Goal: Information Seeking & Learning: Learn about a topic

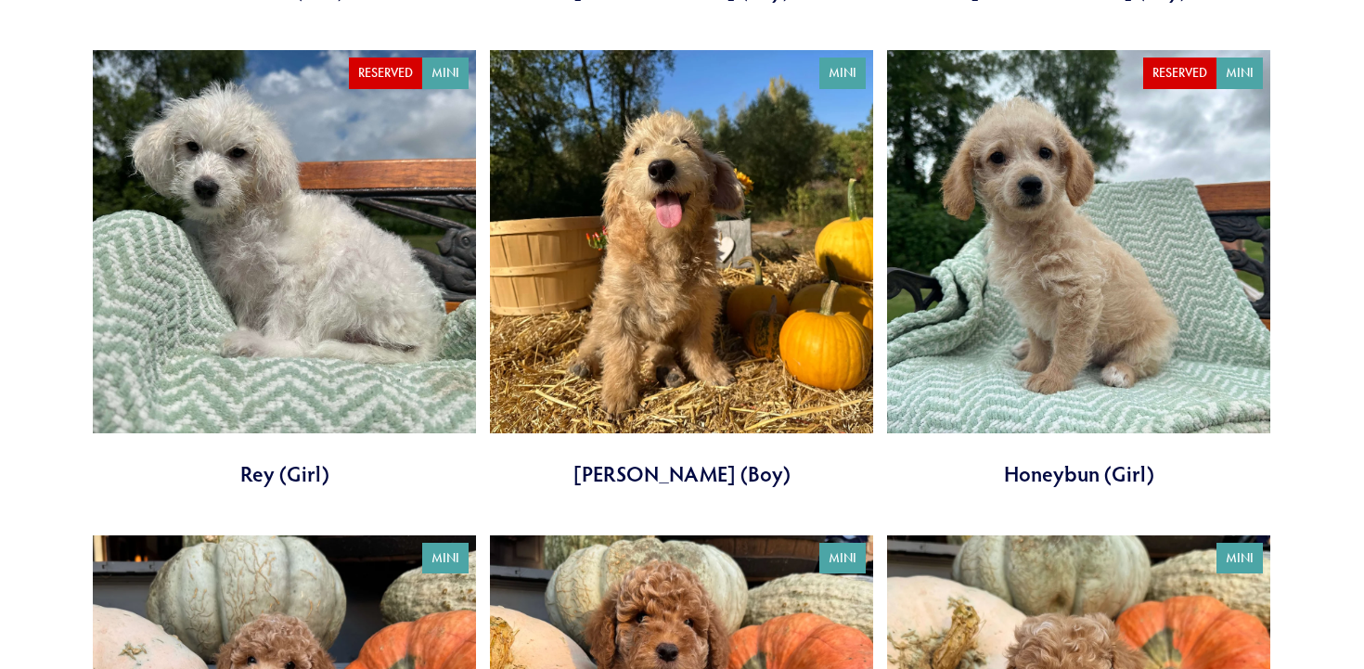
scroll to position [1166, 0]
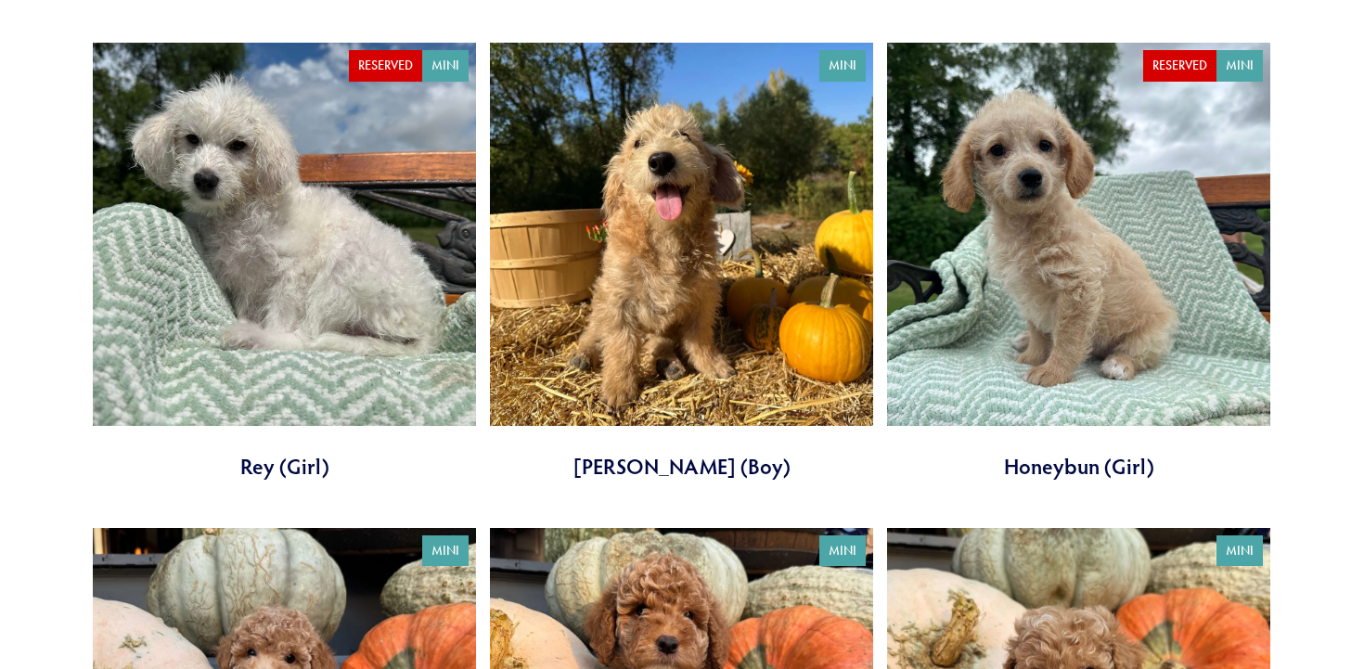
click at [699, 248] on link at bounding box center [681, 262] width 383 height 439
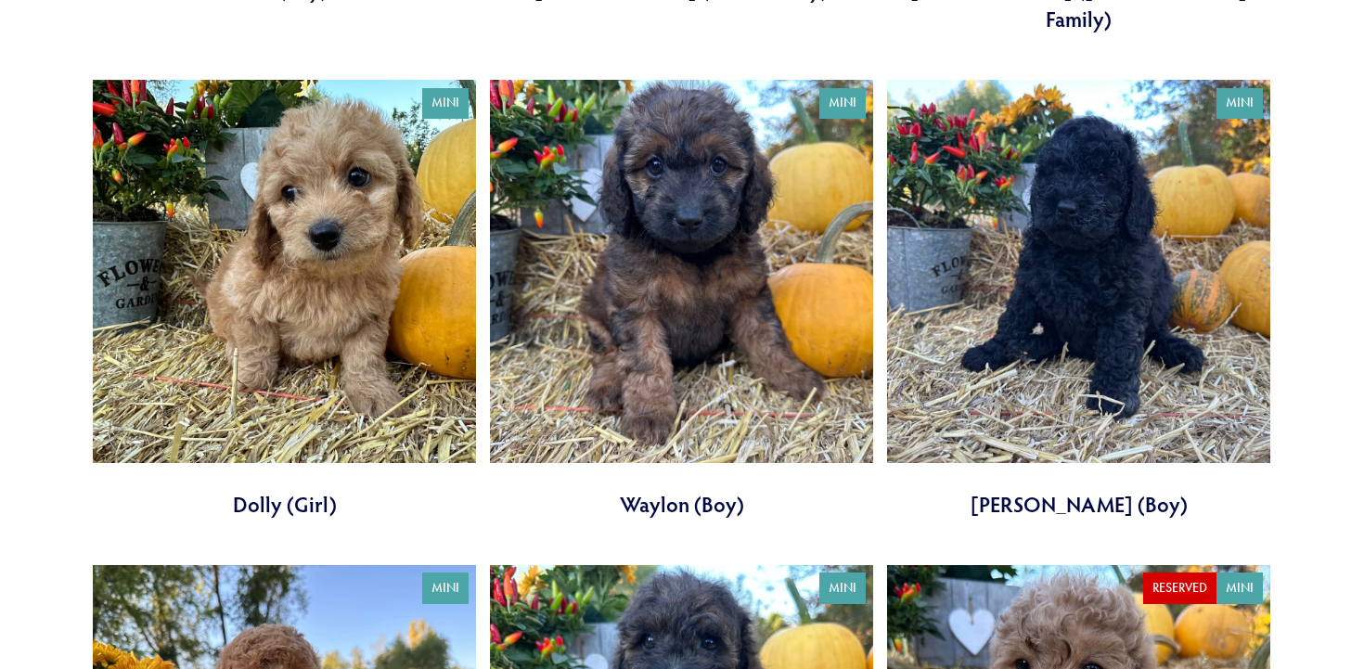
scroll to position [2615, 0]
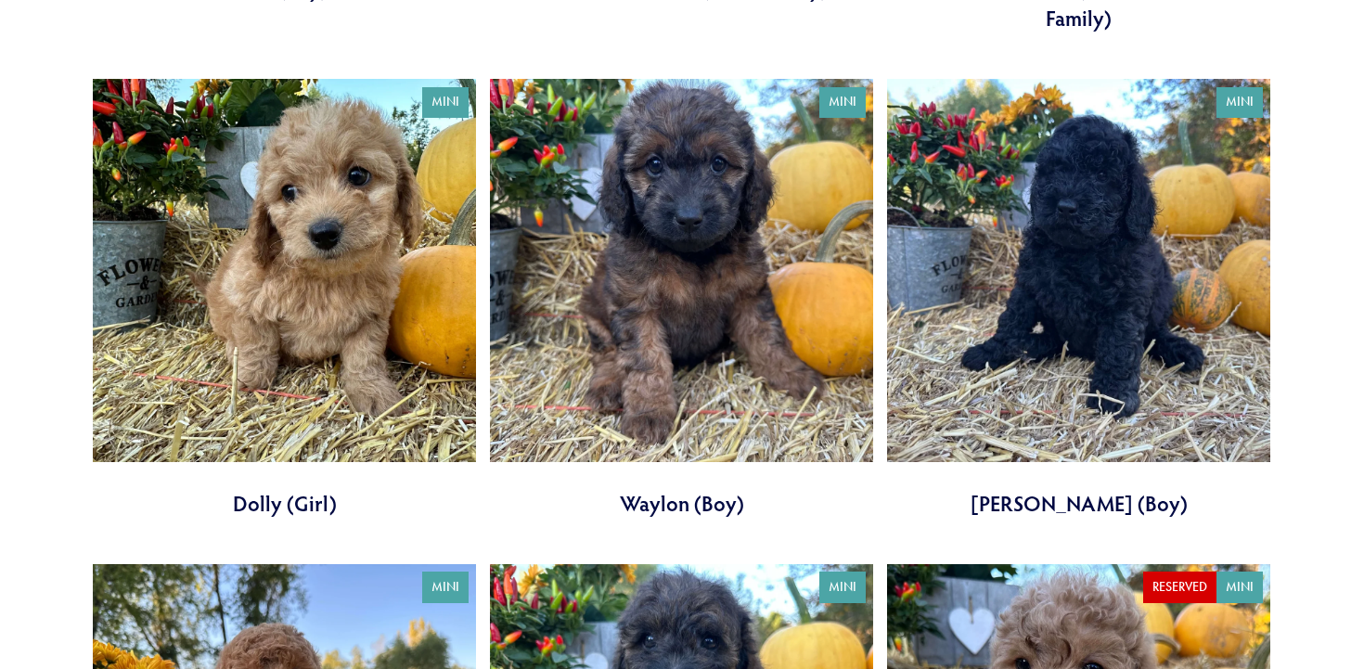
click at [295, 240] on link at bounding box center [284, 298] width 383 height 439
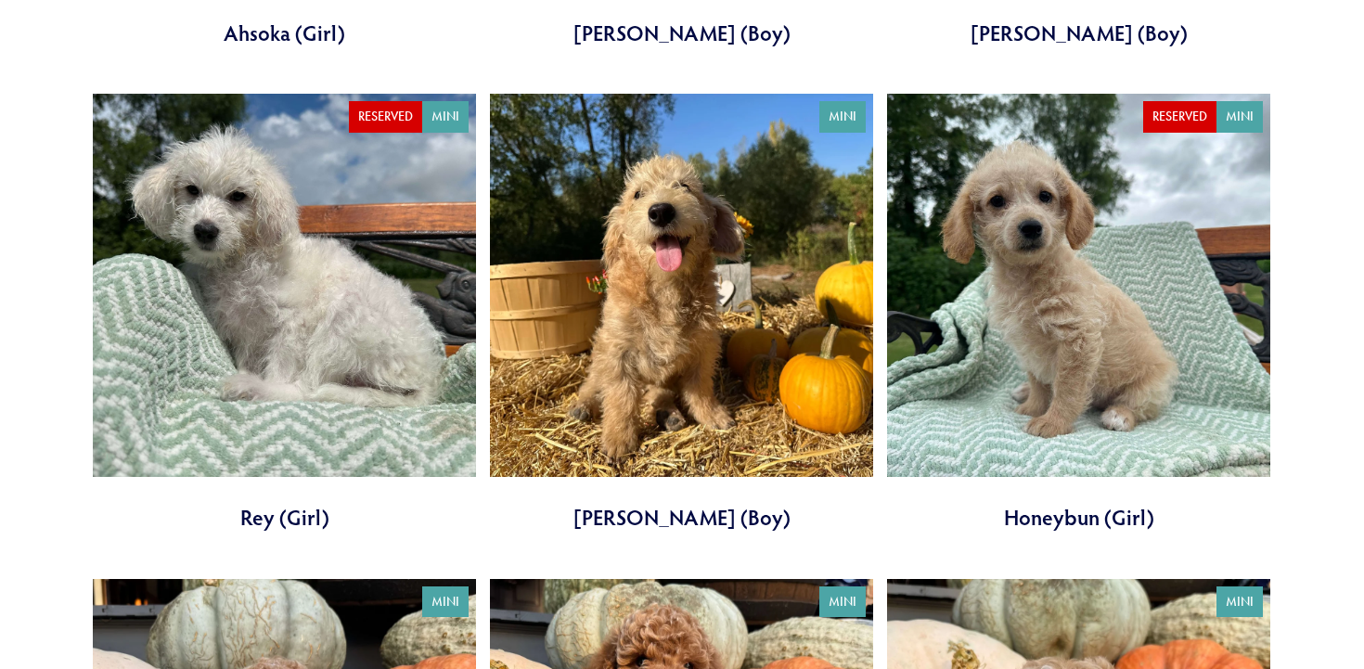
scroll to position [1116, 0]
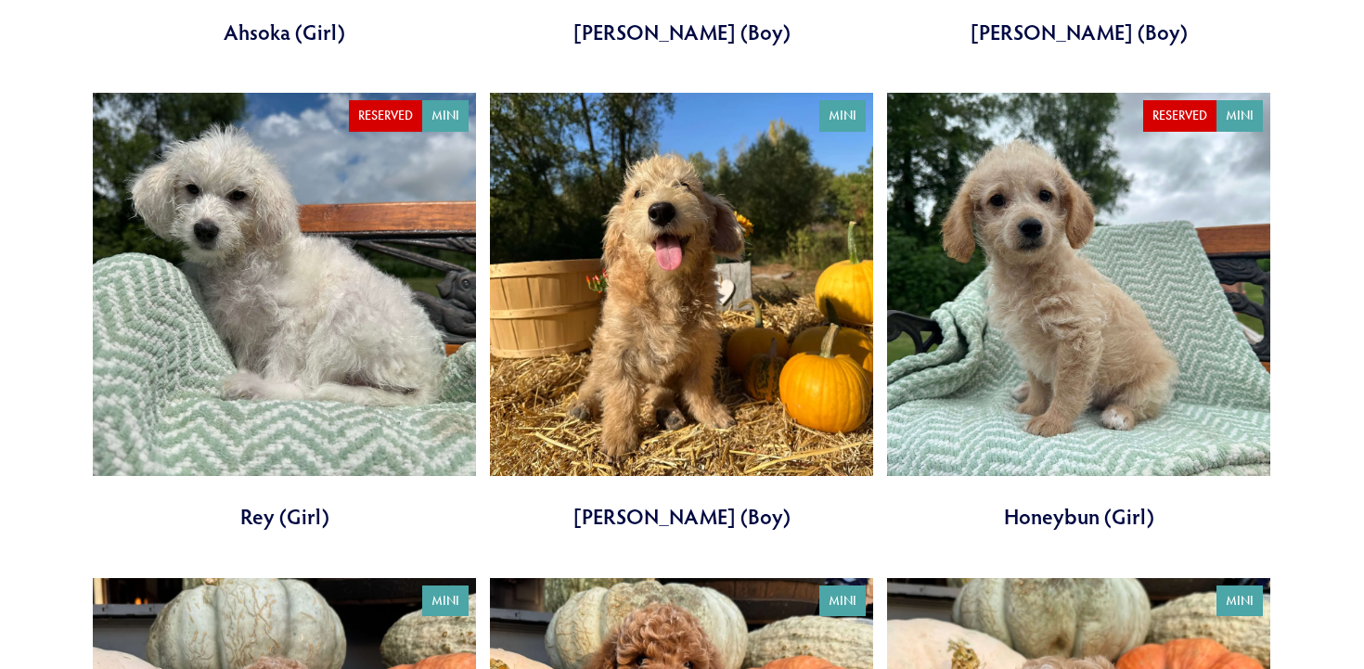
click at [1046, 320] on link at bounding box center [1078, 312] width 383 height 439
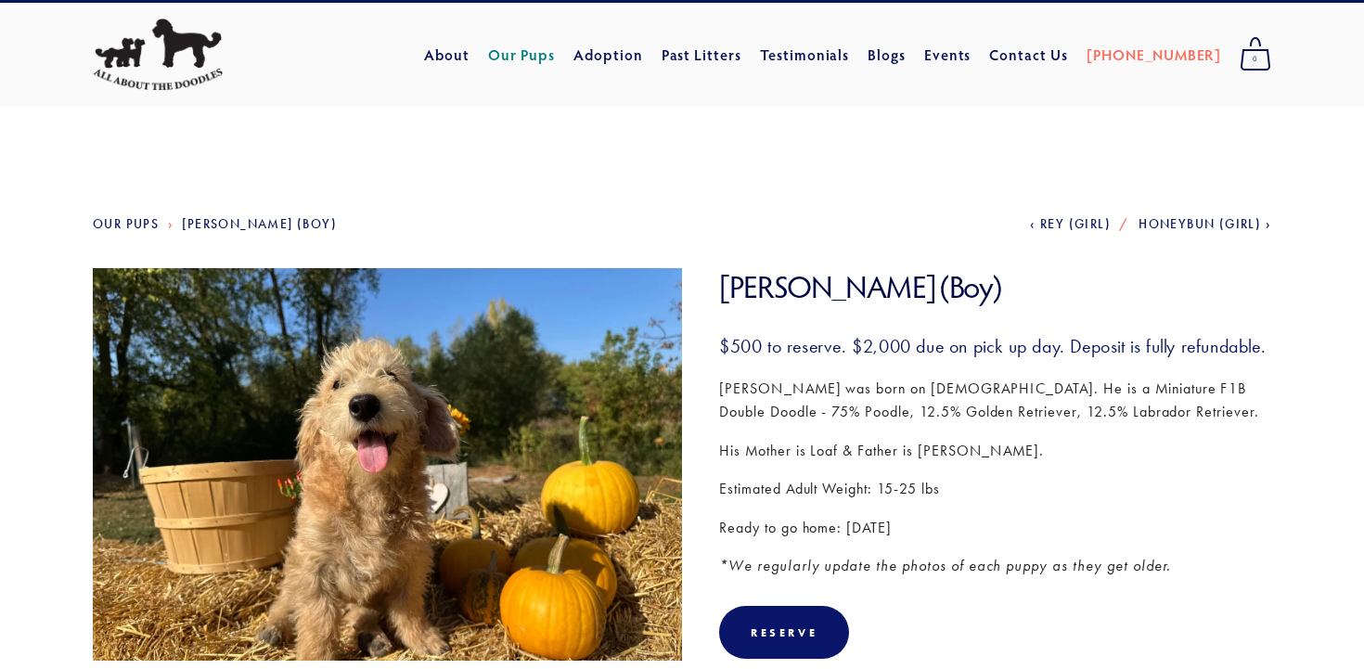
scroll to position [35, 0]
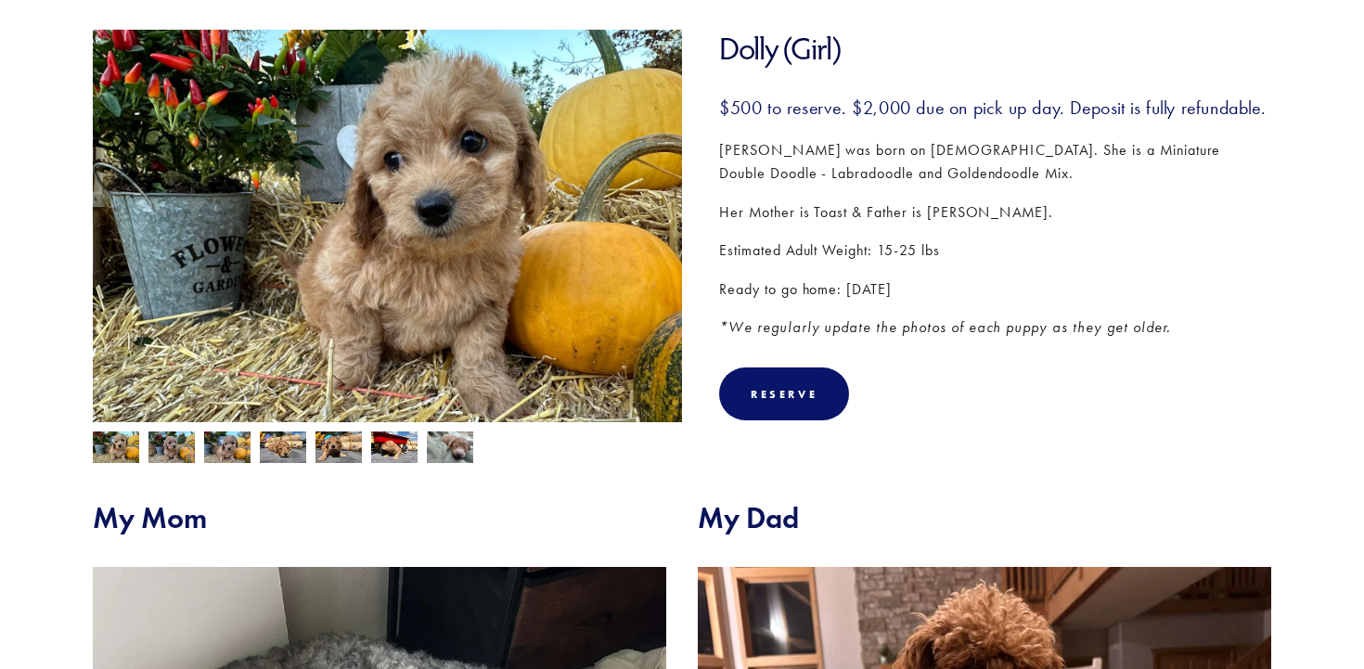
scroll to position [274, 0]
click at [172, 452] on img at bounding box center [172, 450] width 46 height 35
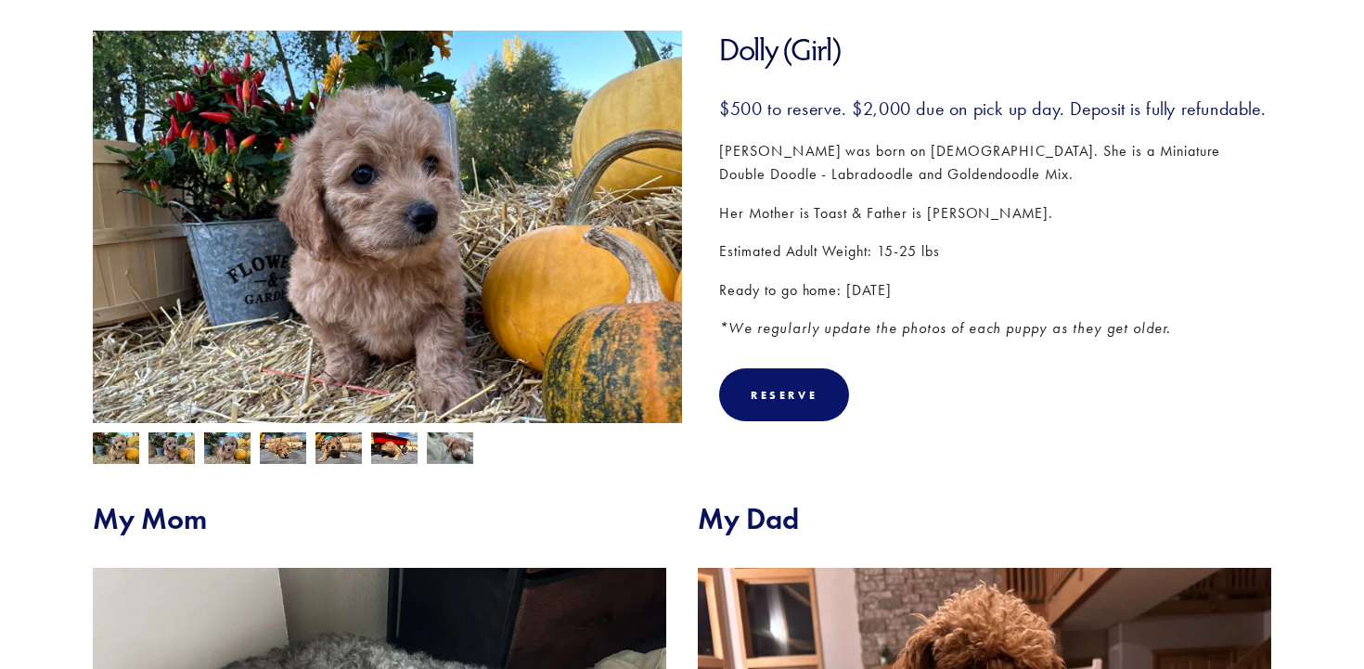
click at [226, 445] on img at bounding box center [227, 450] width 46 height 35
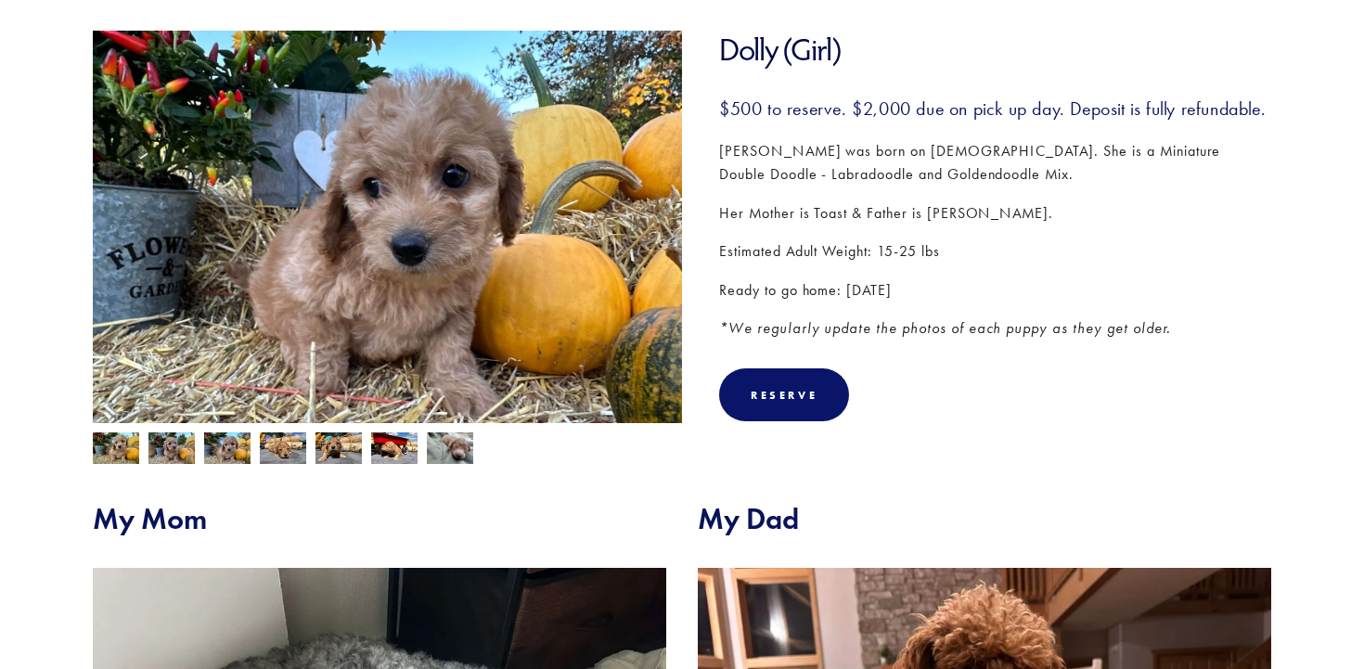
click at [275, 452] on img at bounding box center [283, 448] width 46 height 35
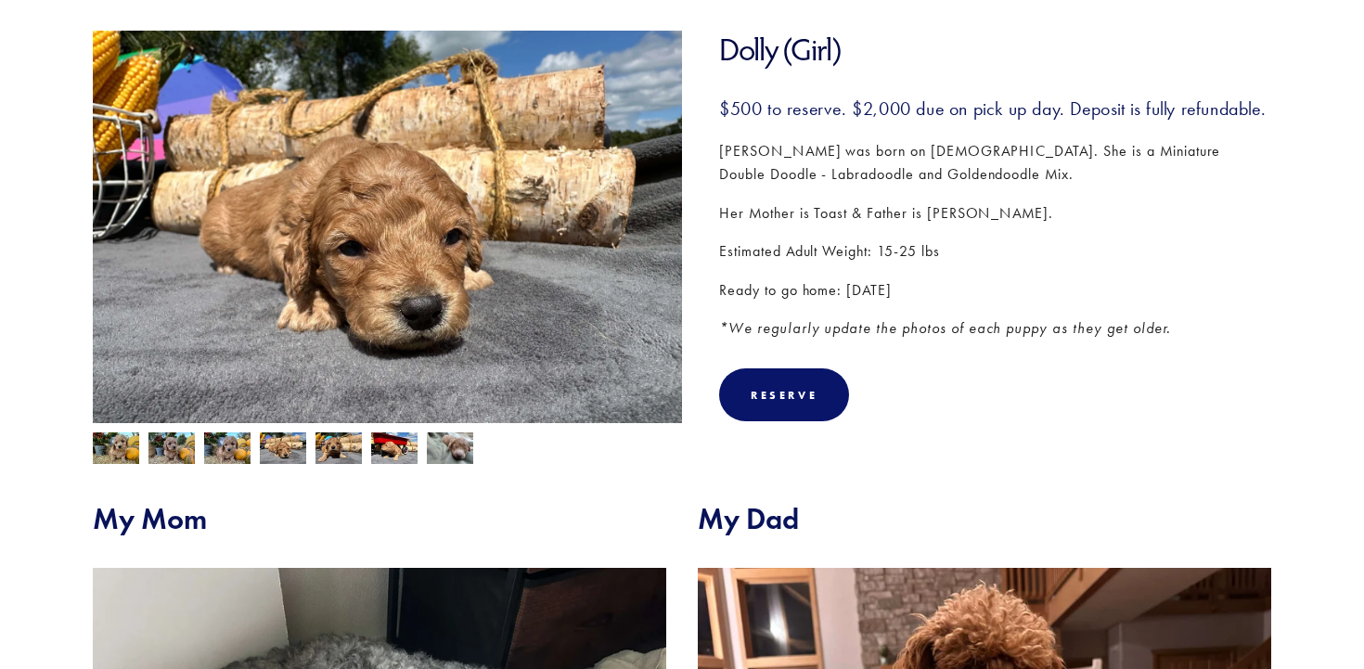
click at [114, 448] on img at bounding box center [116, 450] width 46 height 35
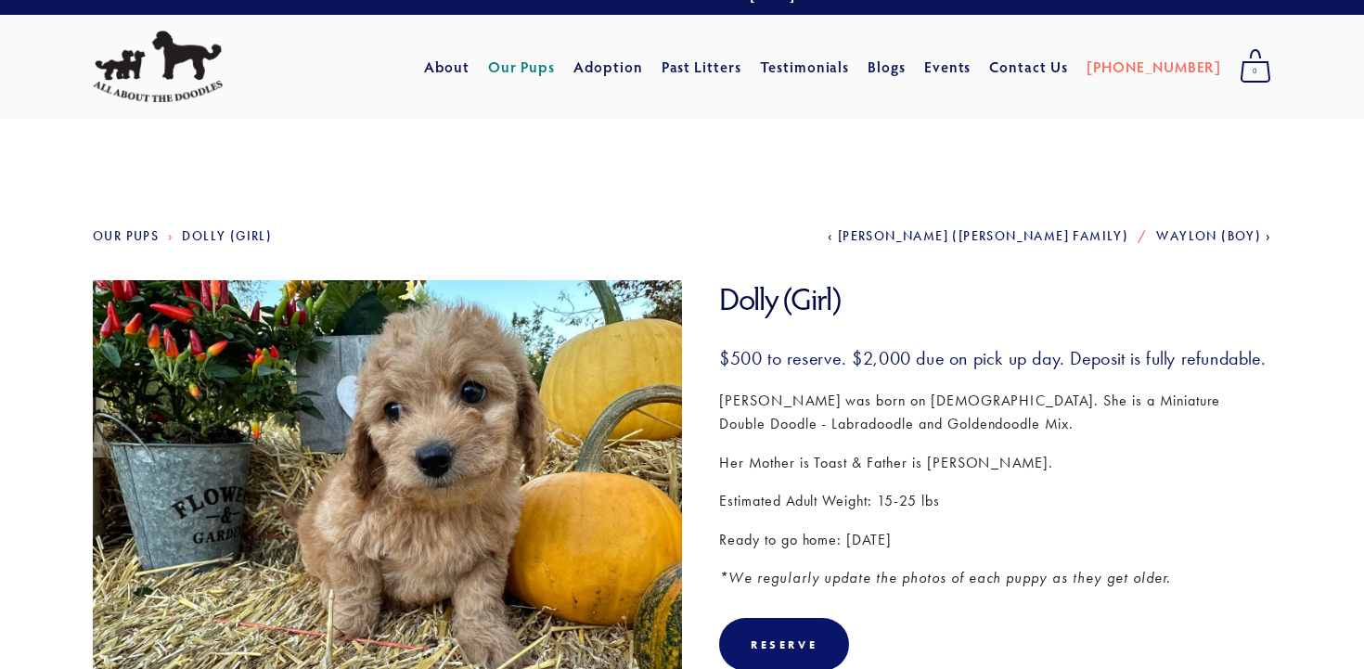
scroll to position [0, 0]
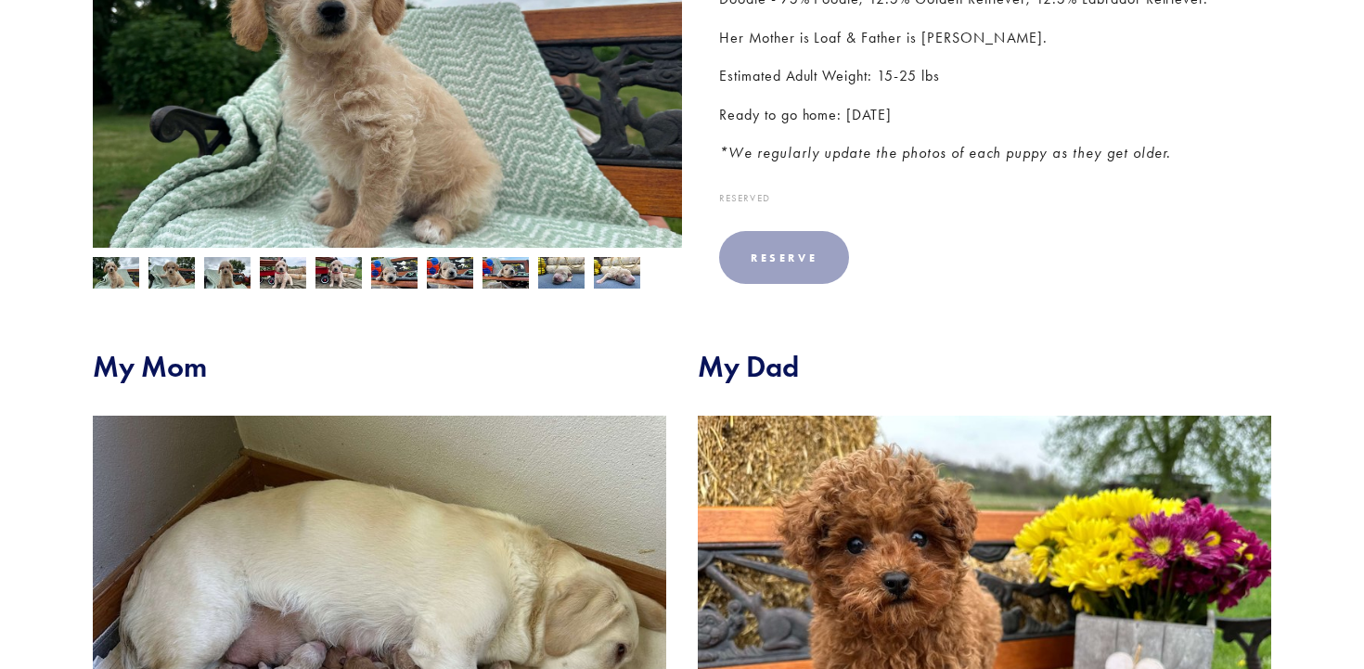
scroll to position [317, 0]
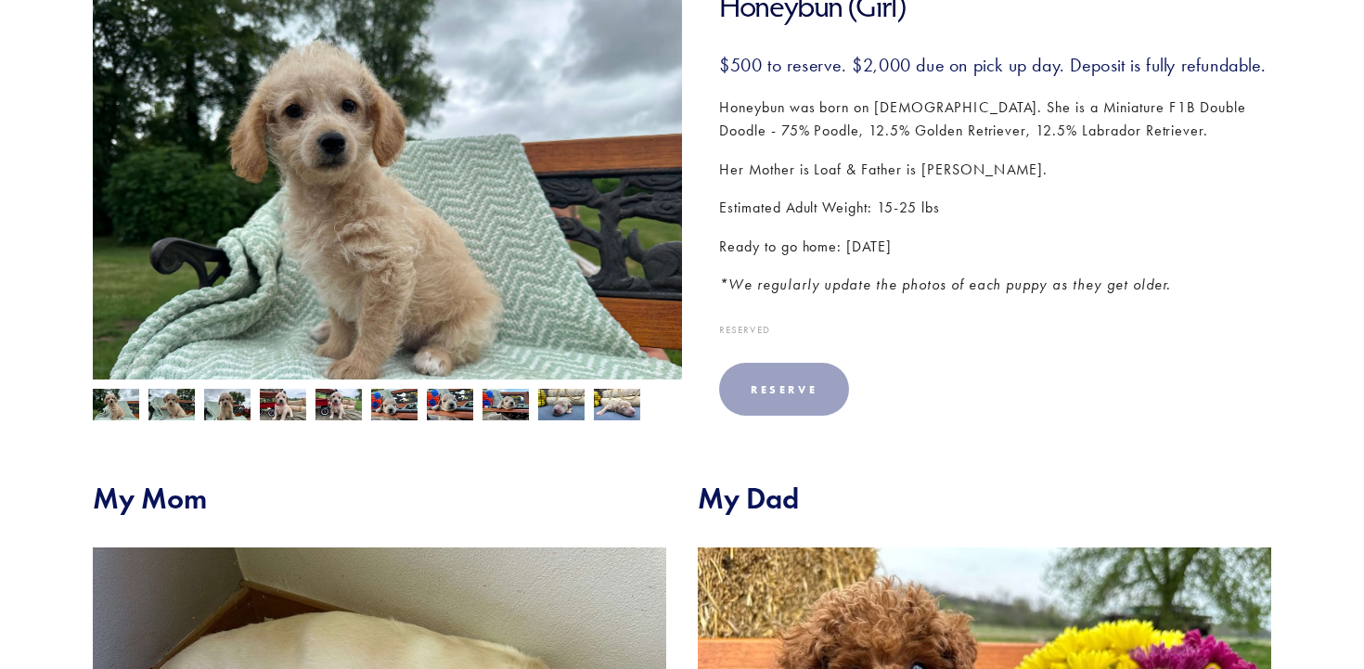
click at [164, 400] on img at bounding box center [172, 406] width 46 height 35
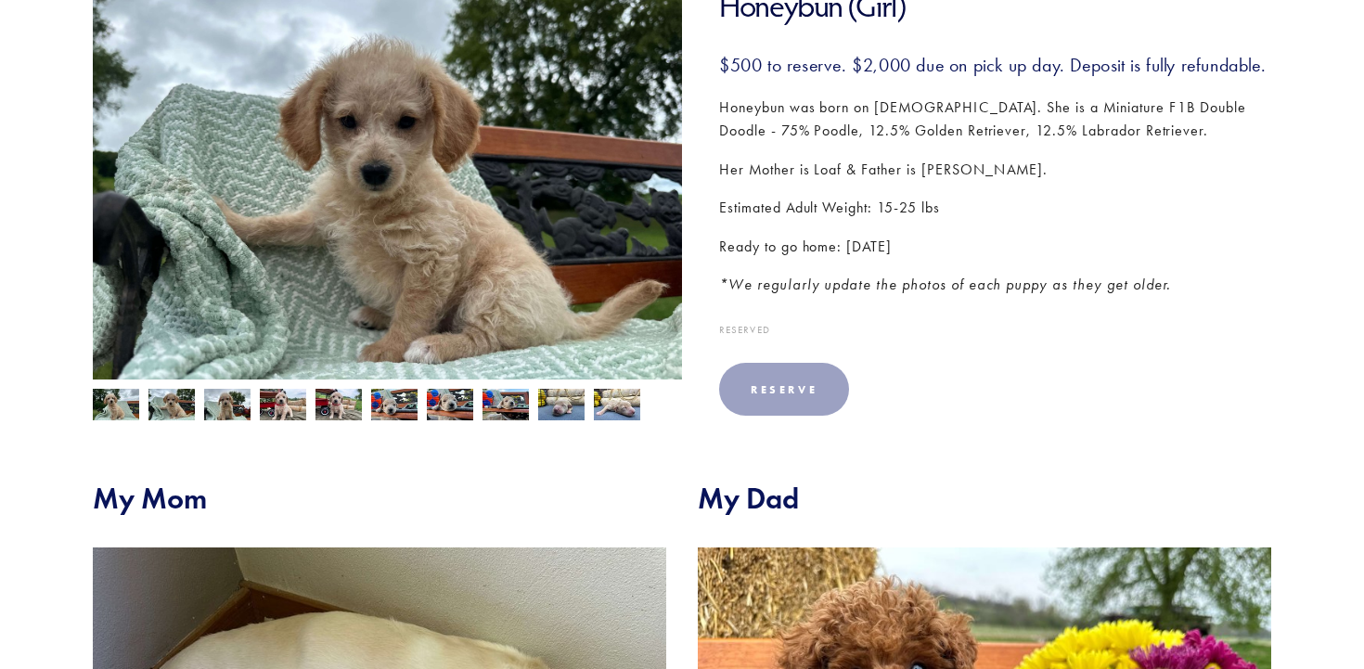
click at [201, 403] on div at bounding box center [383, 400] width 599 height 41
click at [232, 410] on img at bounding box center [227, 406] width 46 height 35
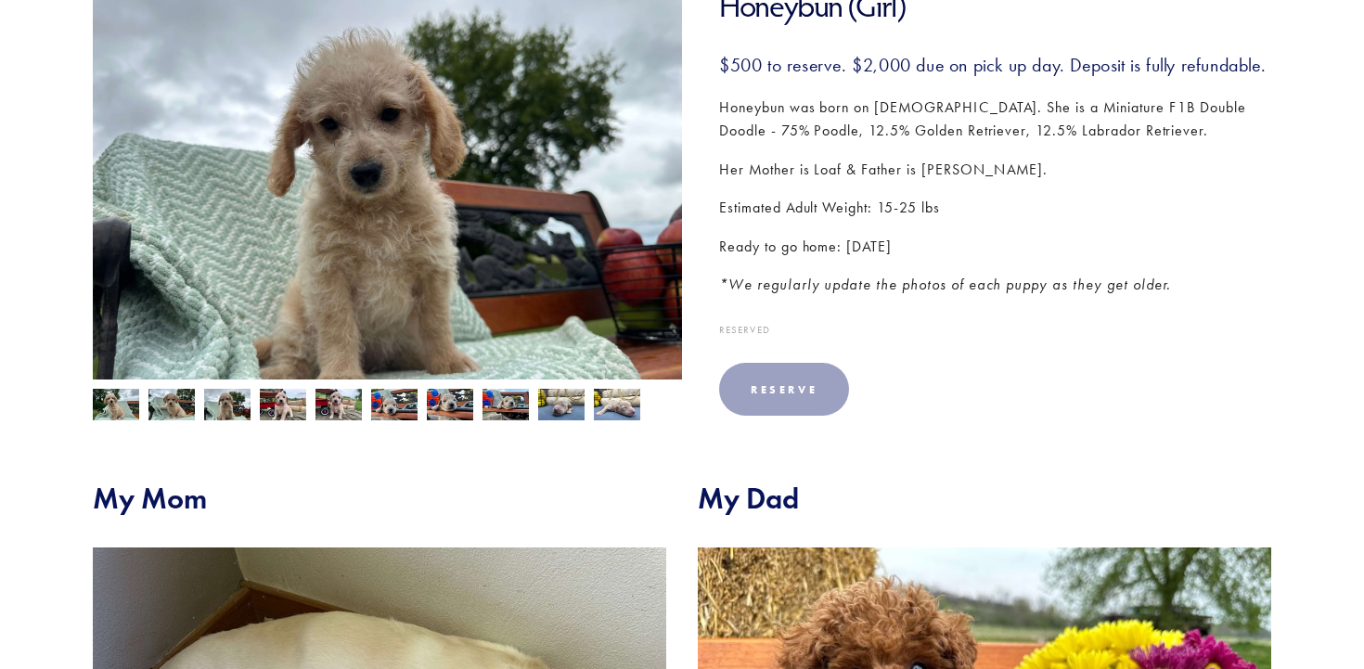
click at [265, 416] on img at bounding box center [283, 406] width 46 height 35
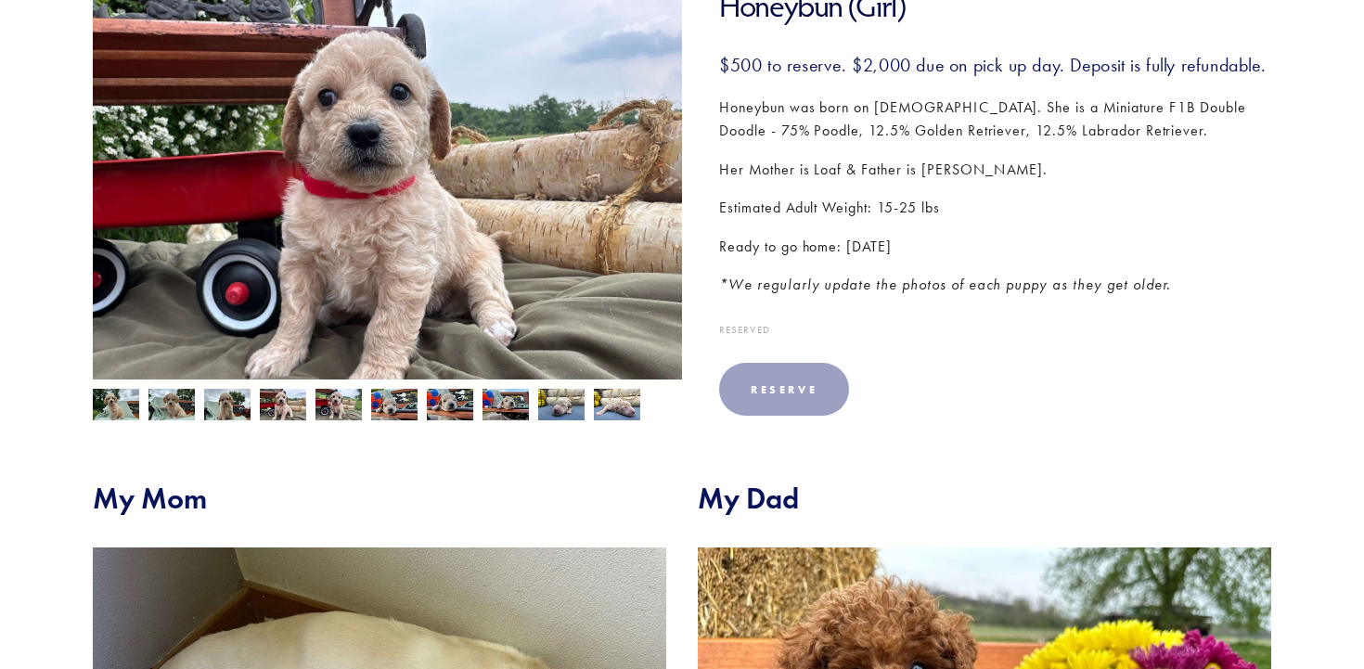
click at [341, 417] on img at bounding box center [339, 406] width 46 height 35
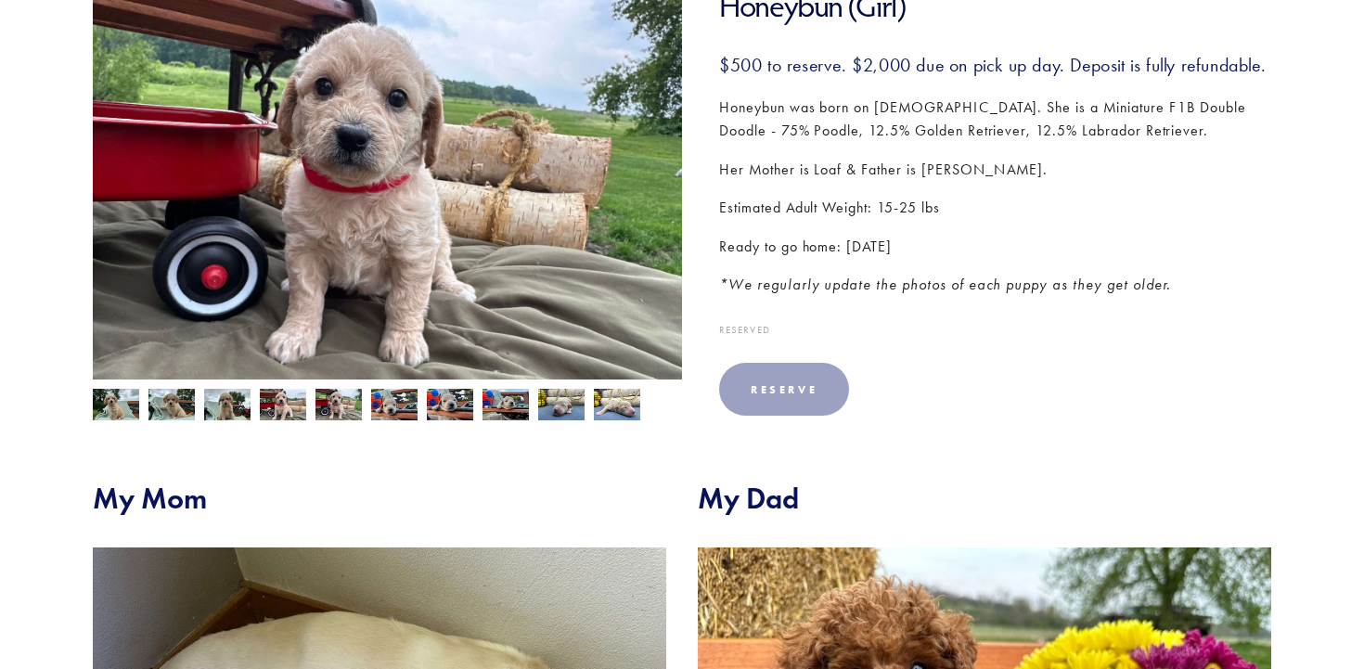
click at [567, 401] on img at bounding box center [561, 404] width 46 height 35
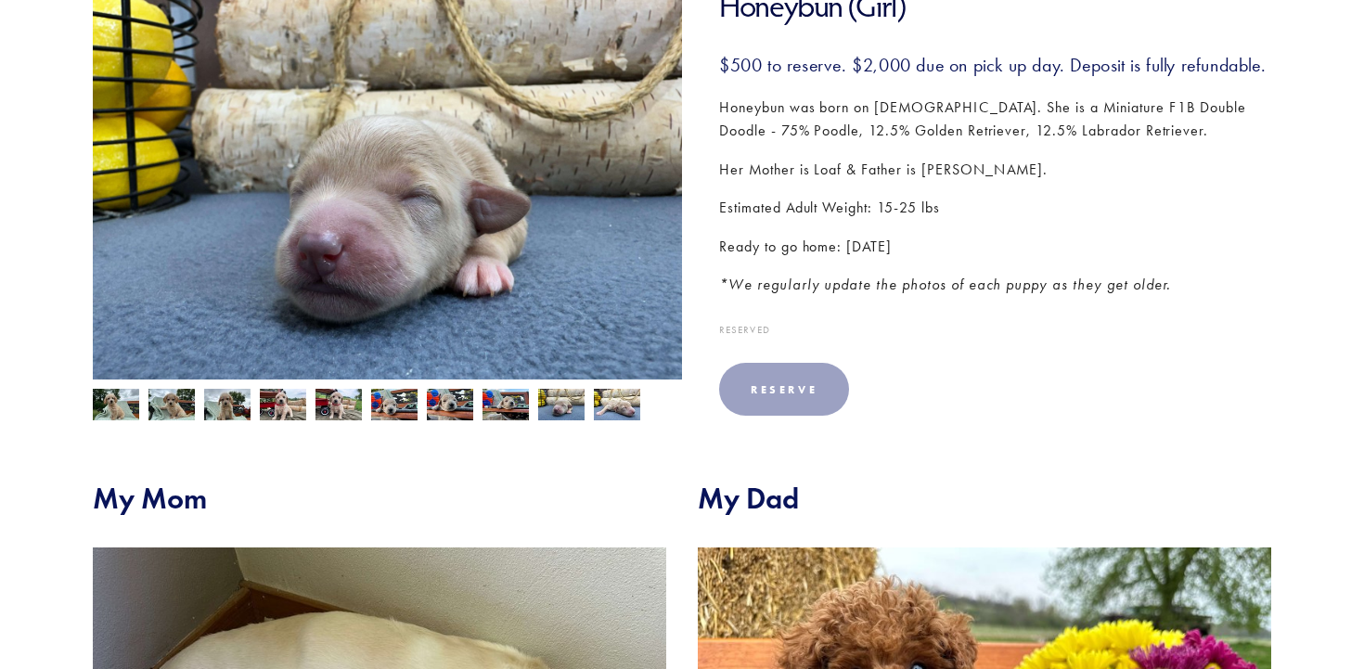
click at [511, 406] on img at bounding box center [506, 406] width 46 height 35
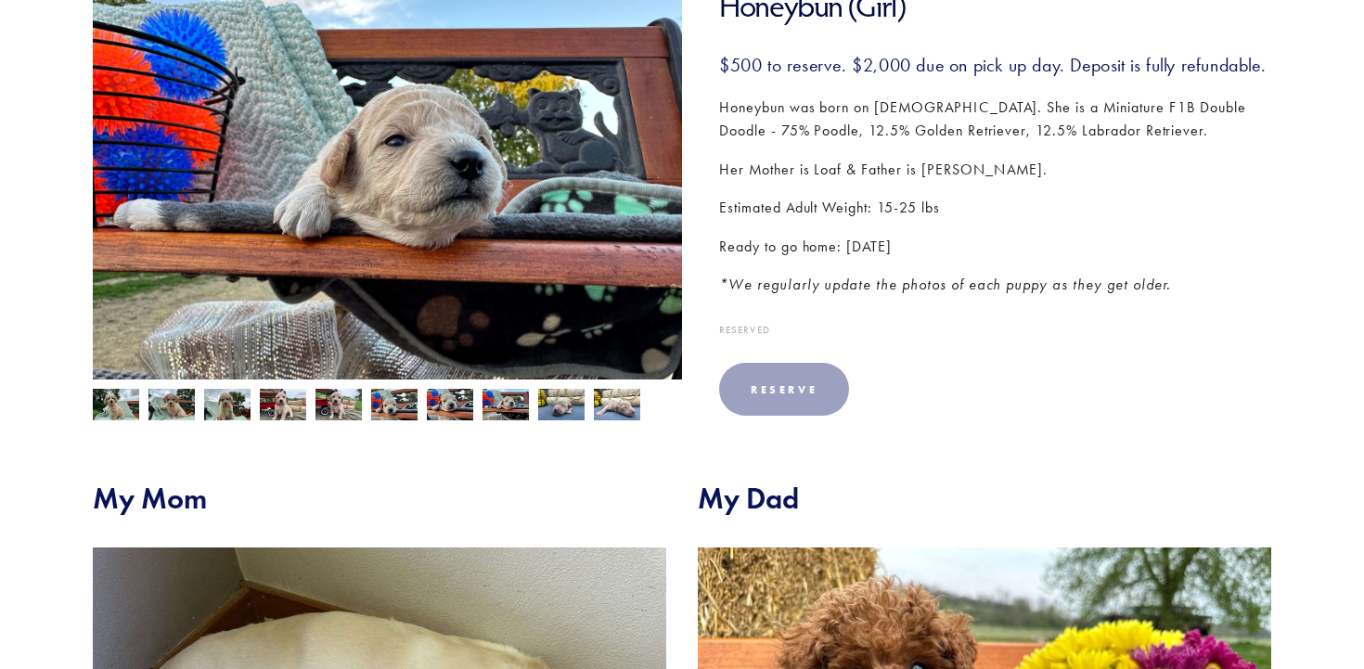
click at [458, 407] on img at bounding box center [450, 404] width 46 height 35
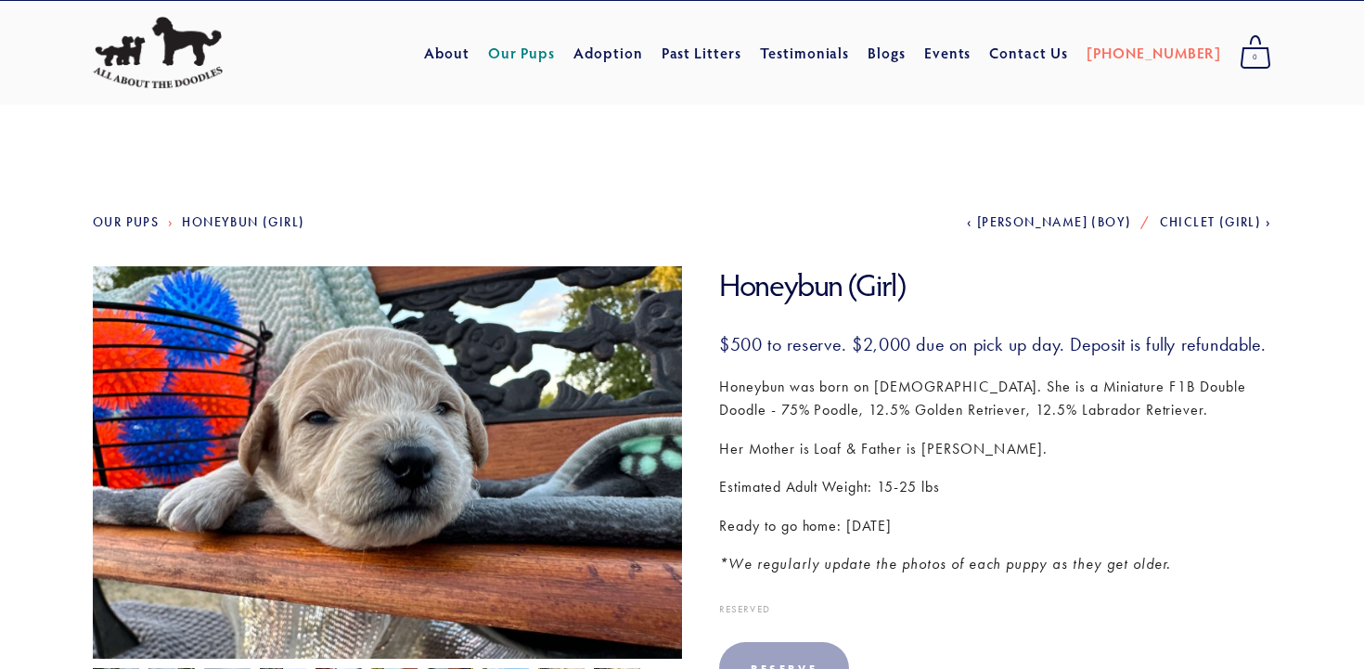
scroll to position [0, 0]
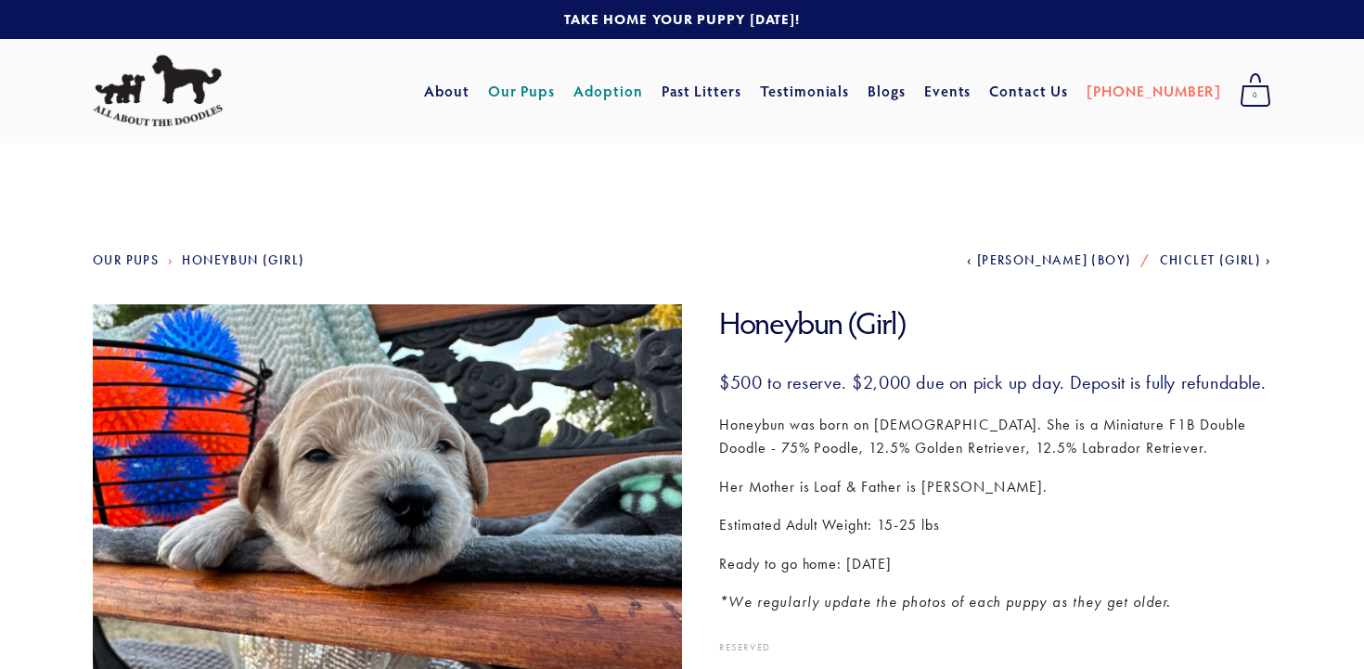
click at [643, 91] on link "Adoption" at bounding box center [609, 90] width 70 height 33
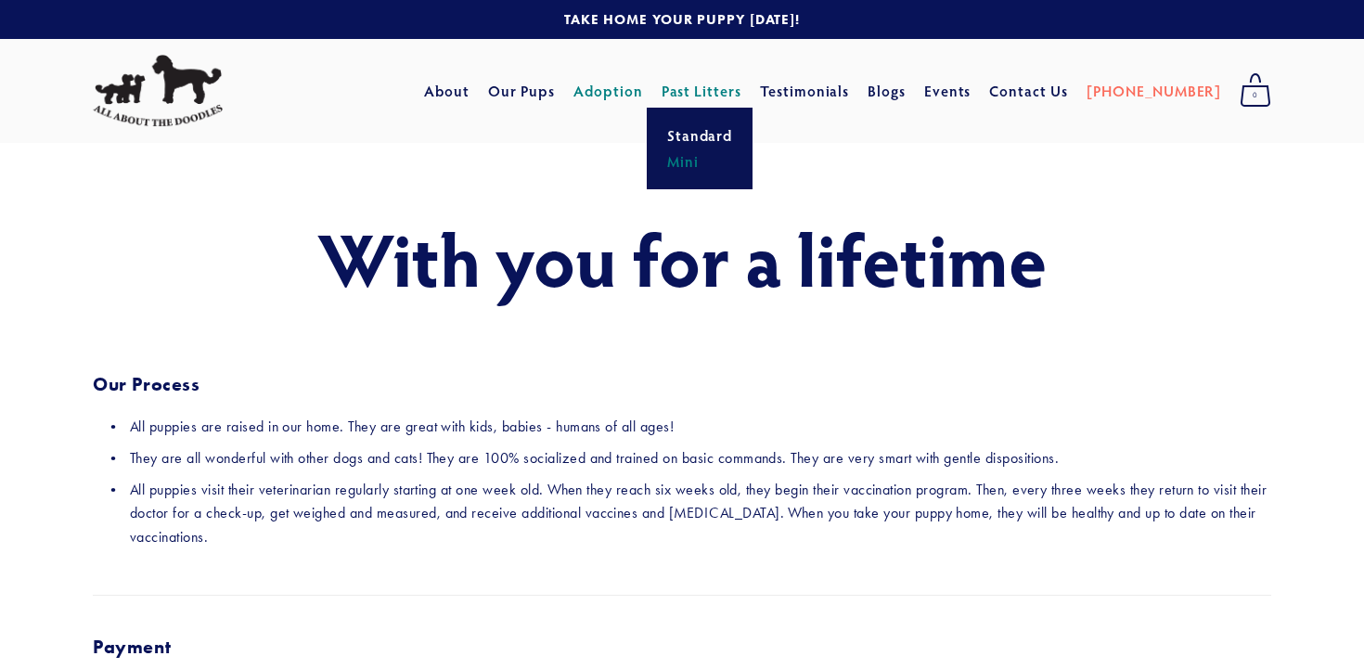
click at [731, 159] on link "Mini" at bounding box center [700, 162] width 77 height 26
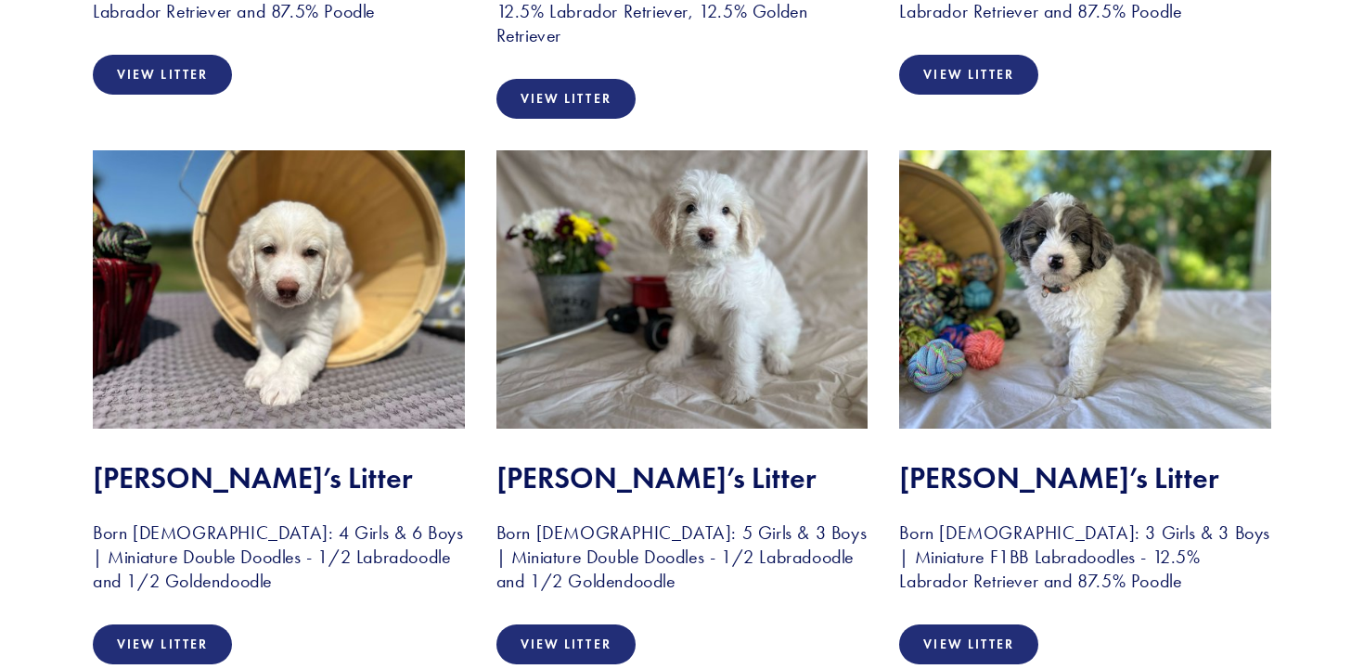
scroll to position [1957, 0]
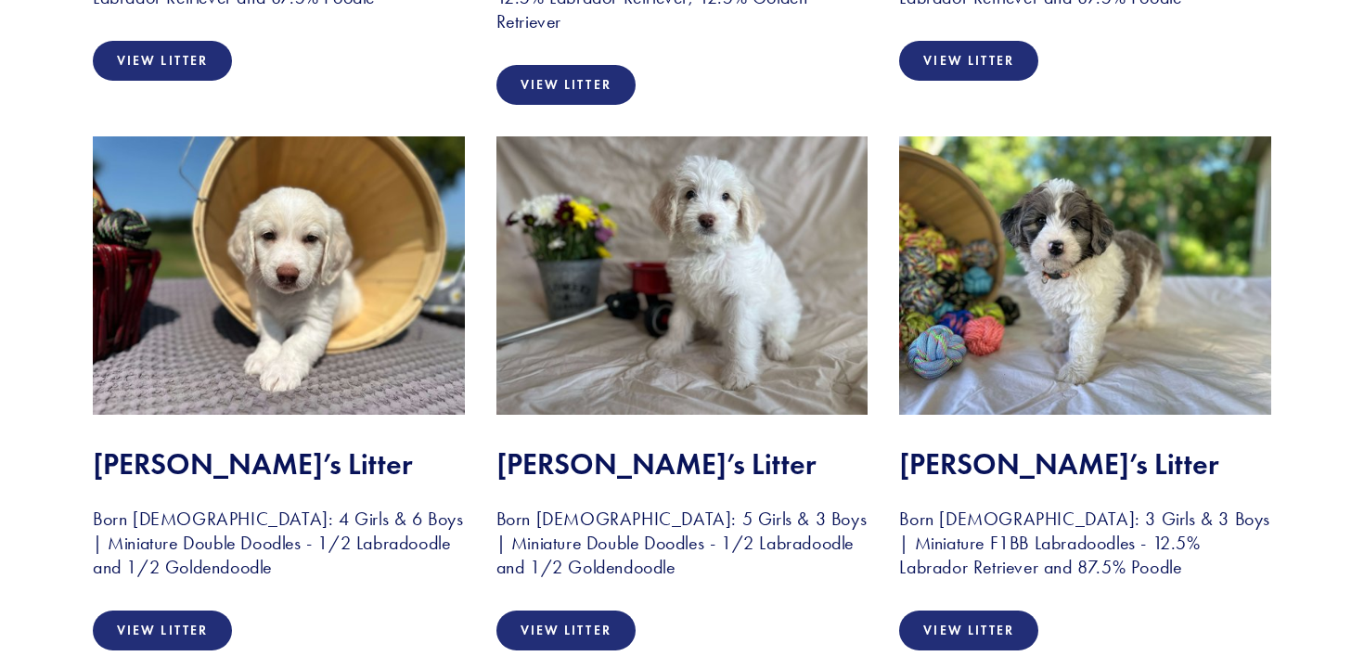
click at [217, 249] on img at bounding box center [279, 275] width 372 height 278
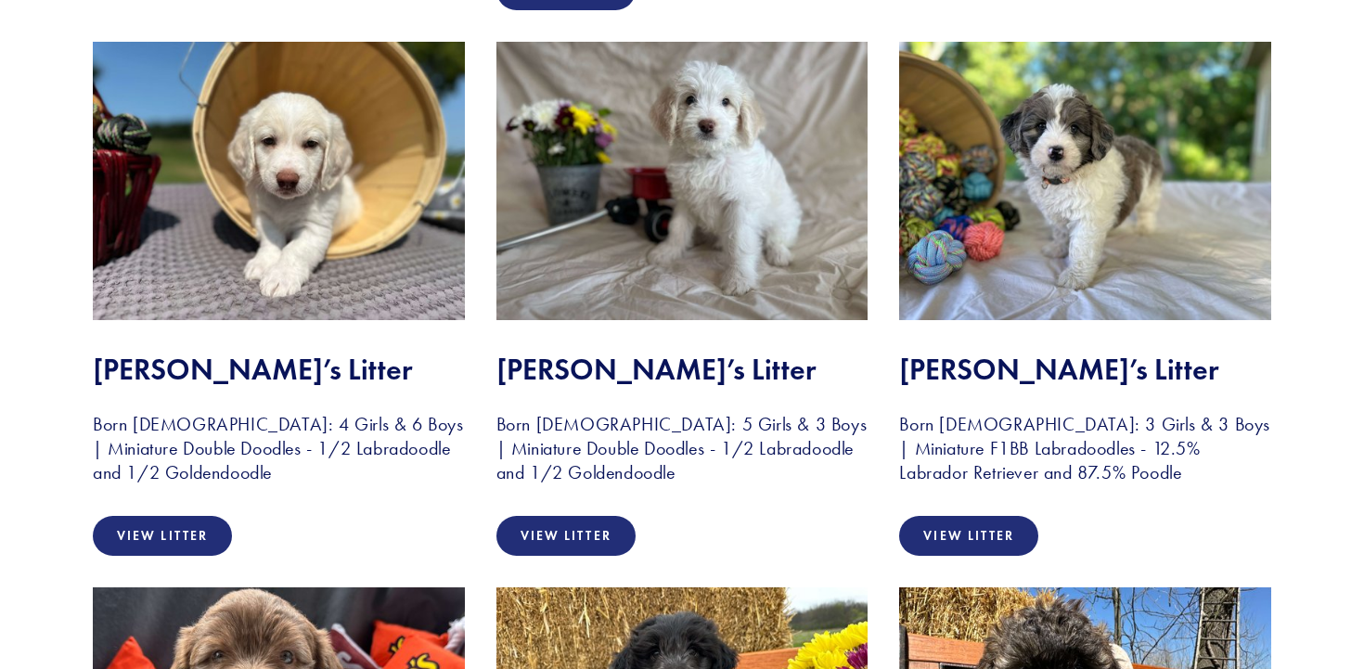
scroll to position [2062, 0]
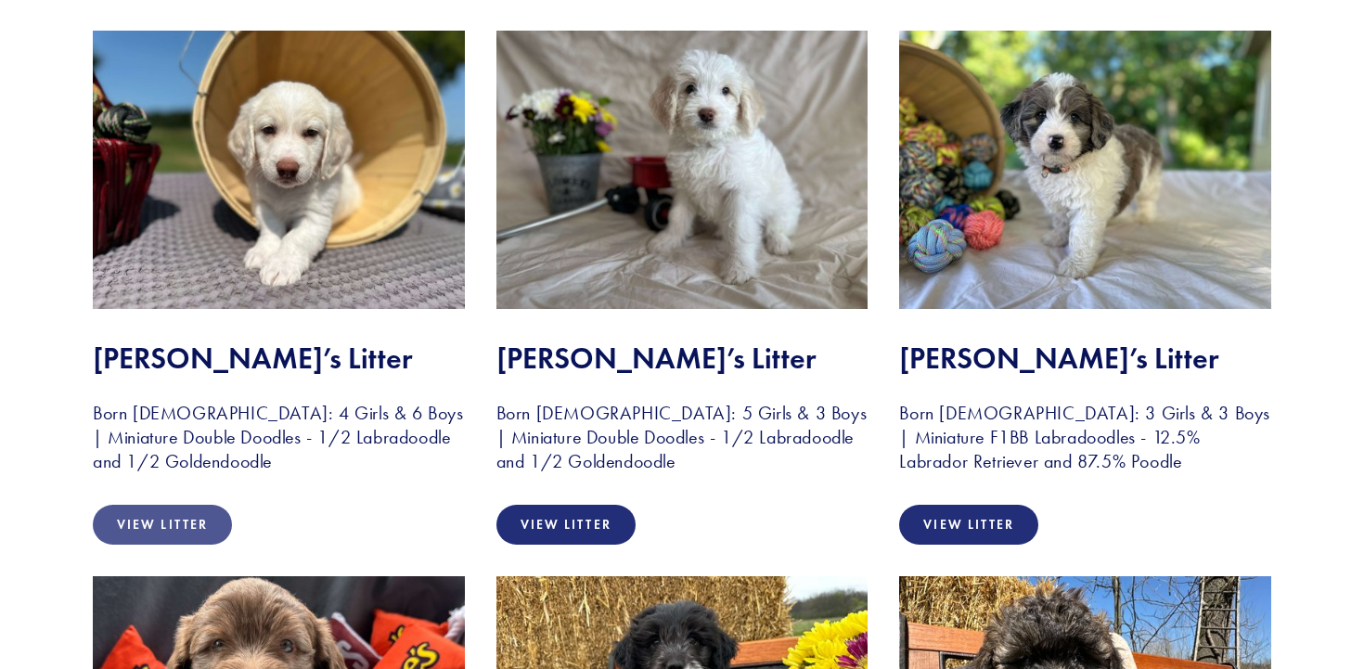
click at [160, 545] on link "View Litter" at bounding box center [162, 525] width 139 height 40
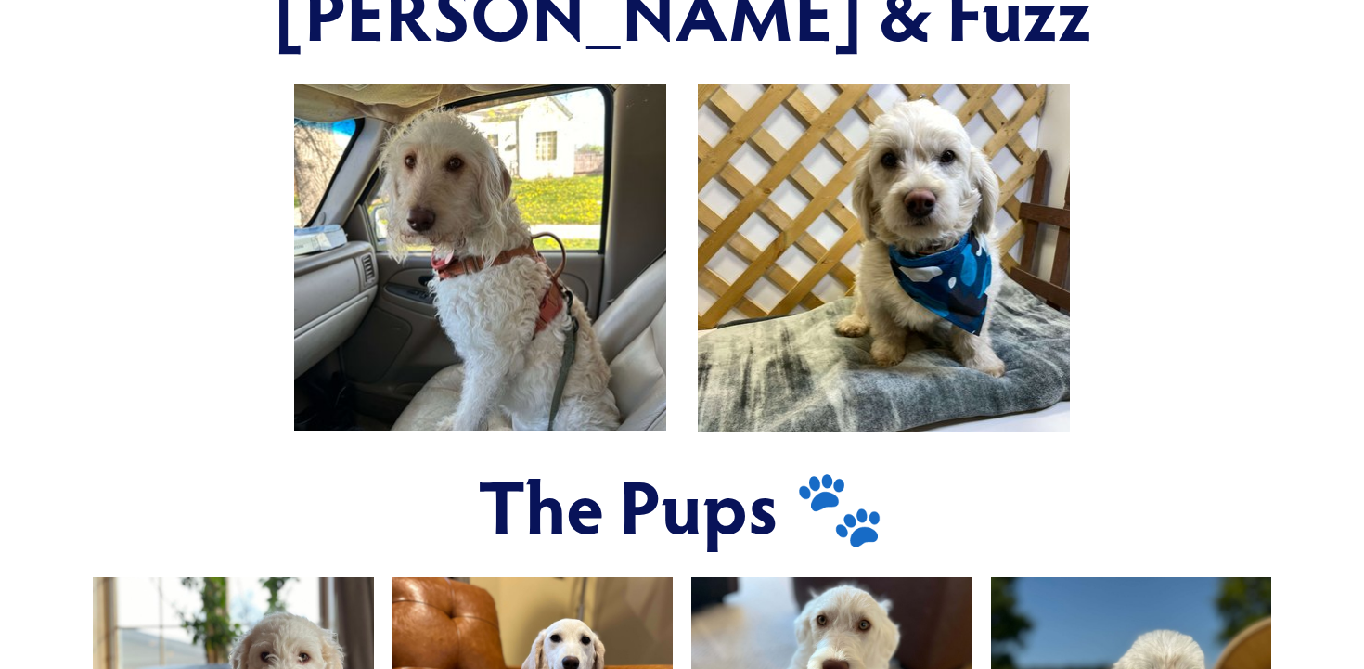
scroll to position [743, 0]
